Goal: Task Accomplishment & Management: Use online tool/utility

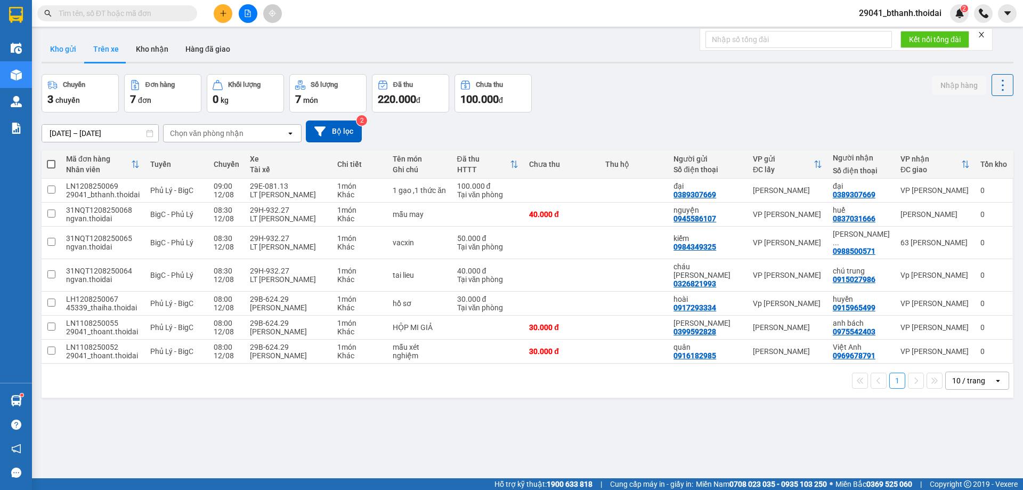
click at [68, 47] on button "Kho gửi" at bounding box center [63, 49] width 43 height 26
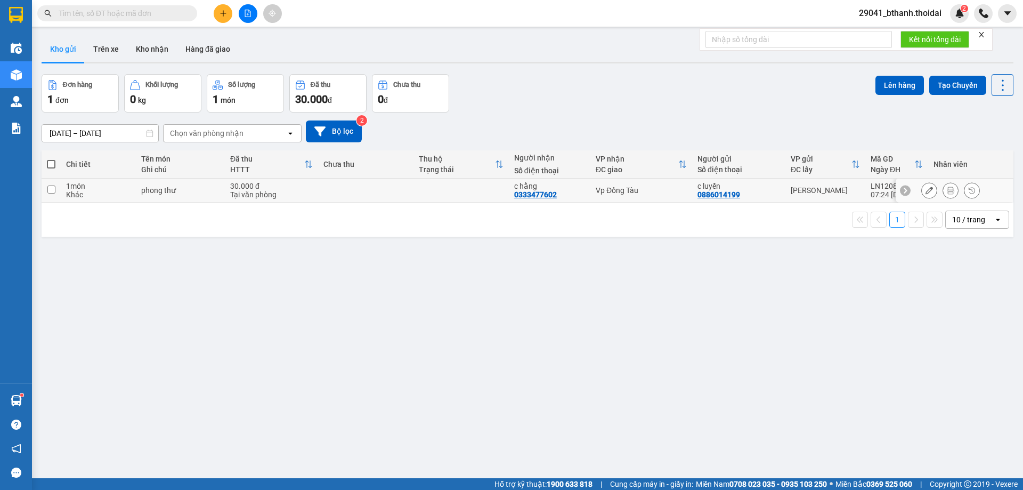
click at [46, 188] on td at bounding box center [51, 191] width 19 height 24
checkbox input "true"
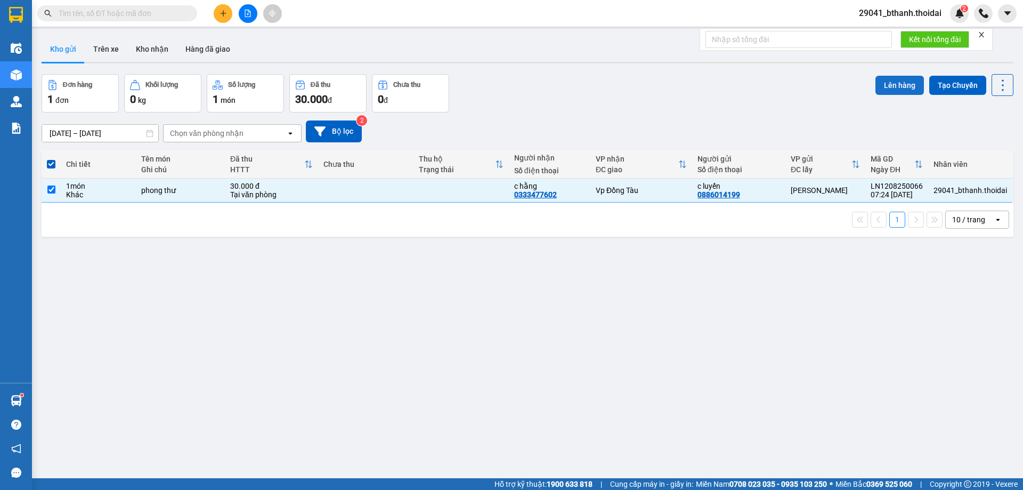
click at [888, 83] on button "Lên hàng" at bounding box center [900, 85] width 48 height 19
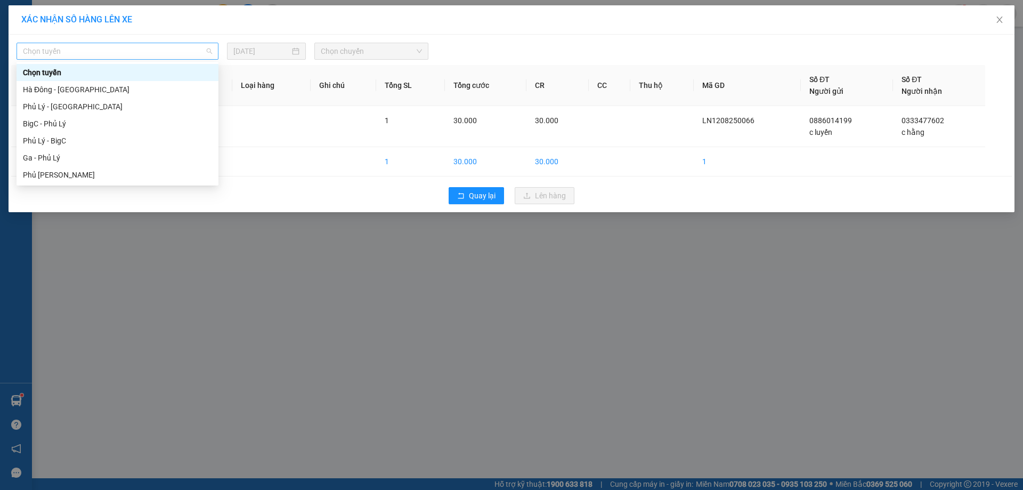
click at [151, 47] on span "Chọn tuyến" at bounding box center [117, 51] width 189 height 16
click at [67, 172] on div "Phủ [PERSON_NAME]" at bounding box center [117, 175] width 189 height 12
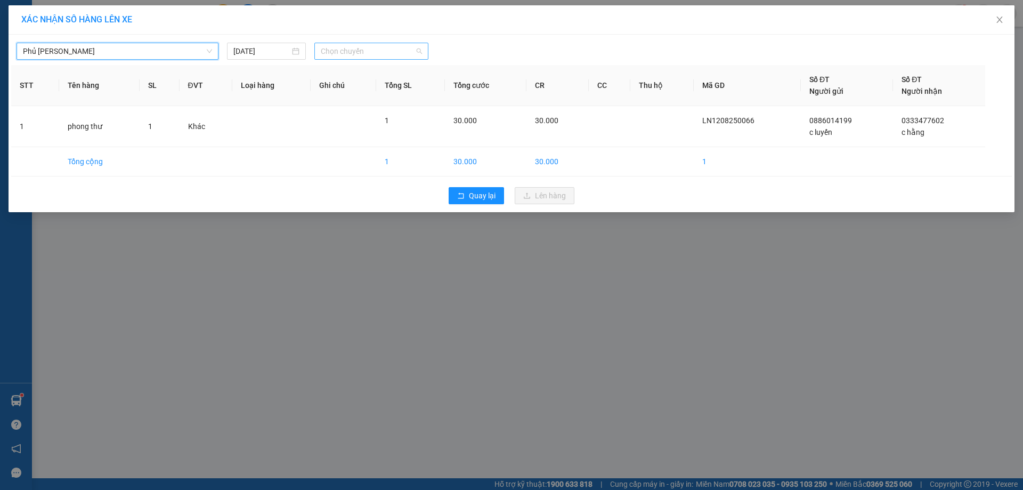
click at [379, 48] on span "Chọn chuyến" at bounding box center [371, 51] width 101 height 16
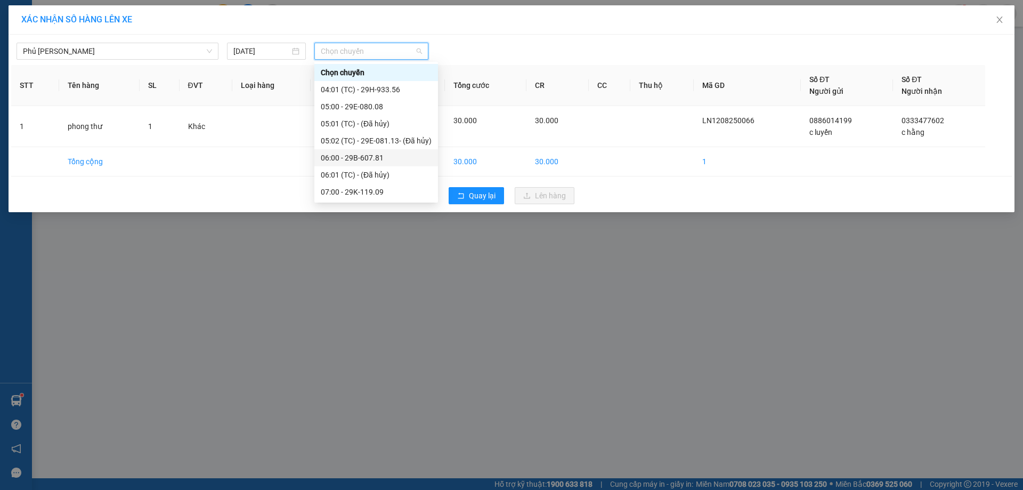
scroll to position [107, 0]
click at [358, 153] on div "10:00 - 29E-084.06" at bounding box center [376, 154] width 111 height 12
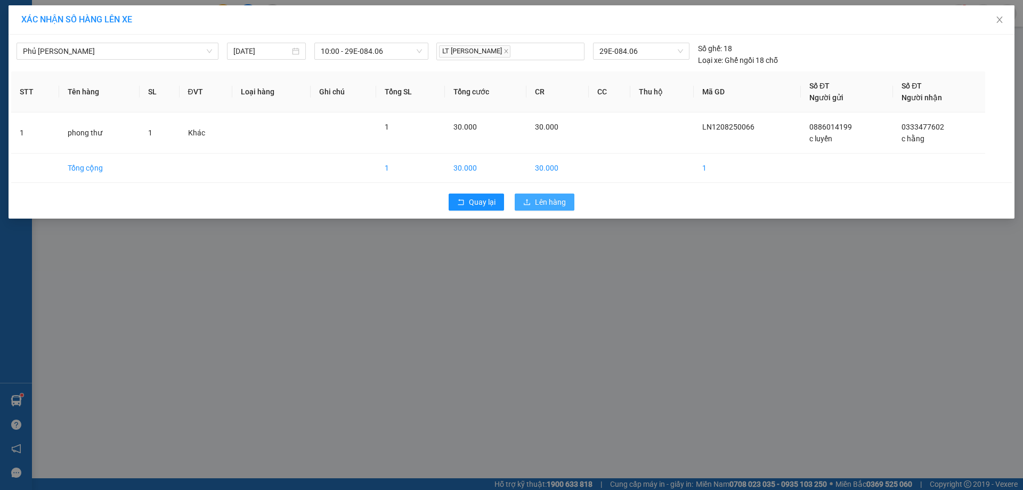
click at [545, 205] on span "Lên hàng" at bounding box center [550, 202] width 31 height 12
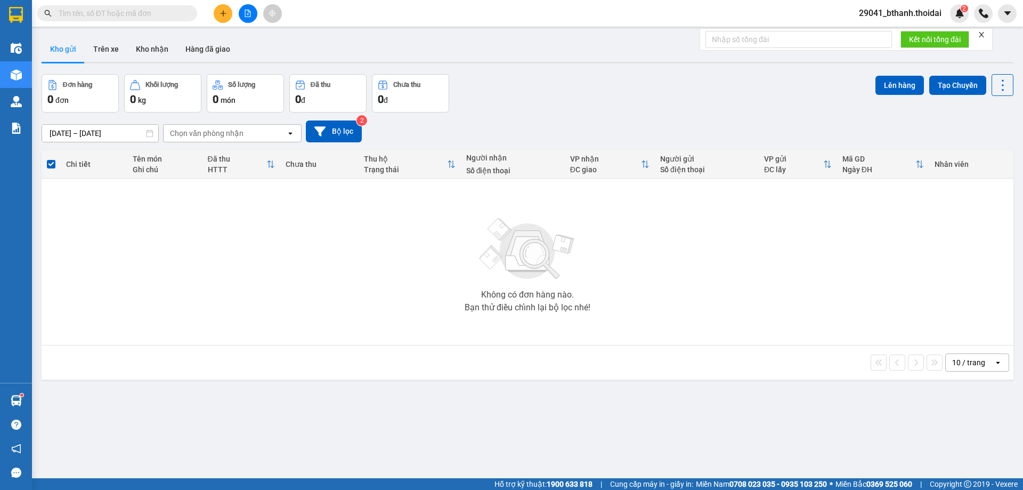
click at [125, 12] on input "text" at bounding box center [122, 13] width 126 height 12
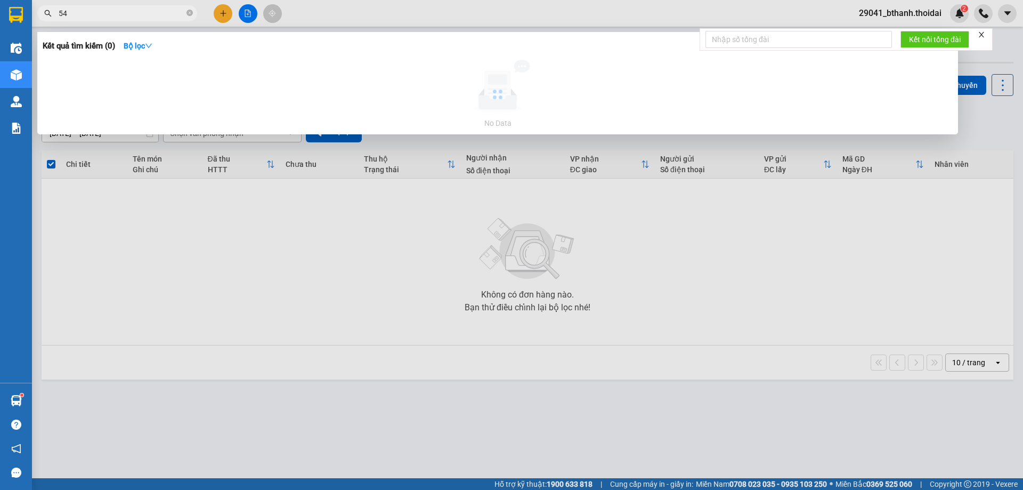
type input "5"
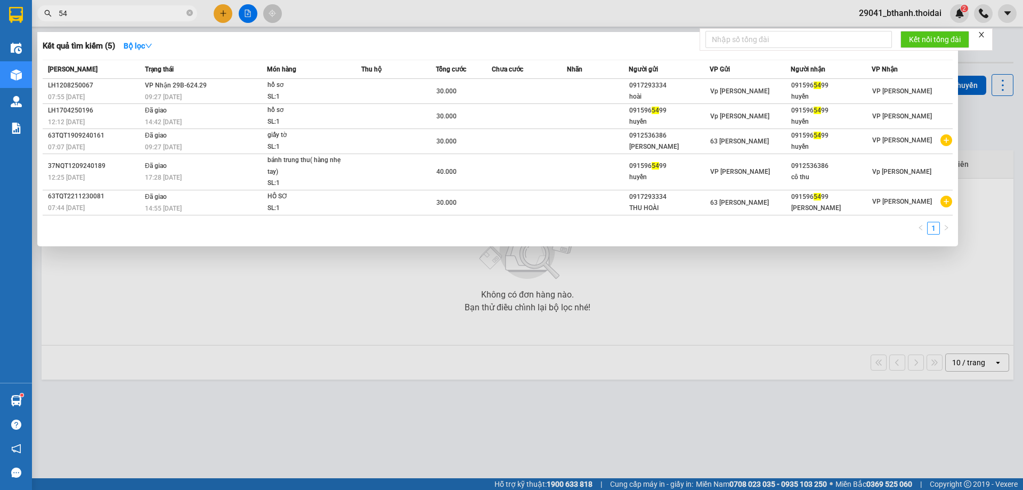
type input "5"
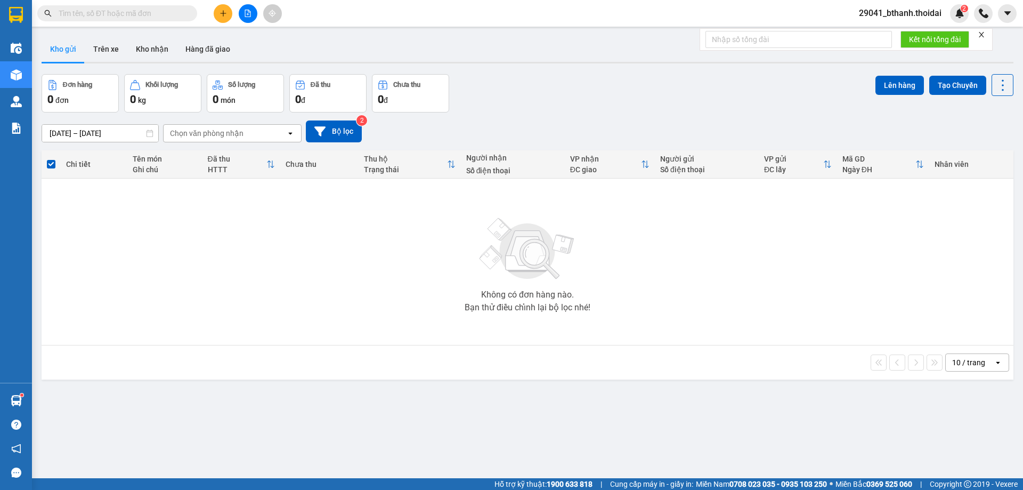
click at [141, 18] on input "text" at bounding box center [122, 13] width 126 height 12
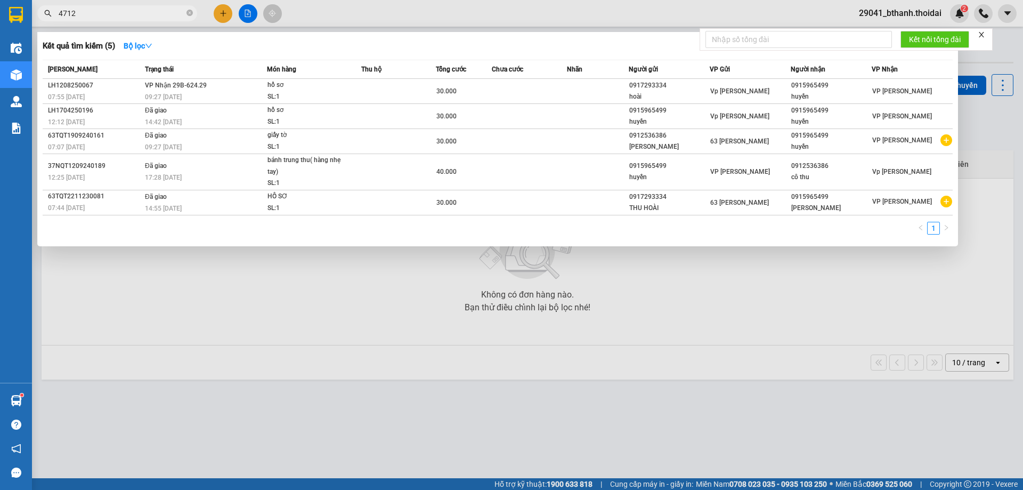
type input "4712"
